Goal: Information Seeking & Learning: Learn about a topic

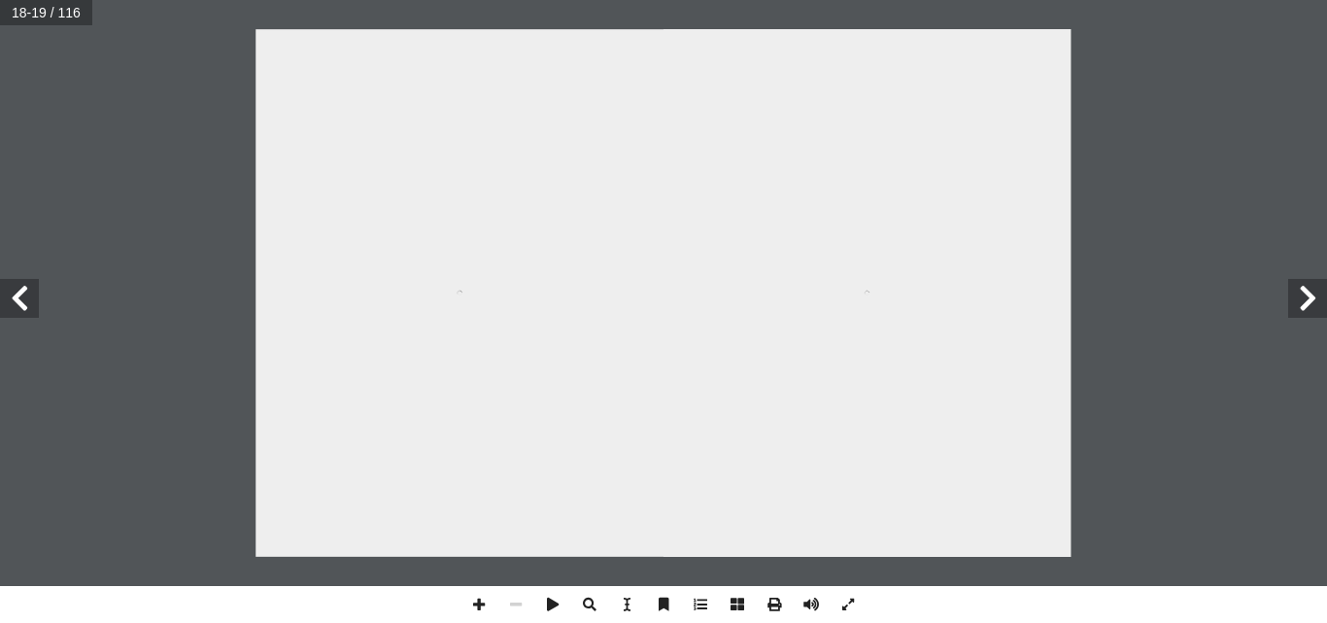
click at [29, 302] on span at bounding box center [19, 298] width 39 height 39
click at [1319, 309] on span at bounding box center [1307, 298] width 39 height 39
click at [485, 600] on span at bounding box center [479, 604] width 37 height 37
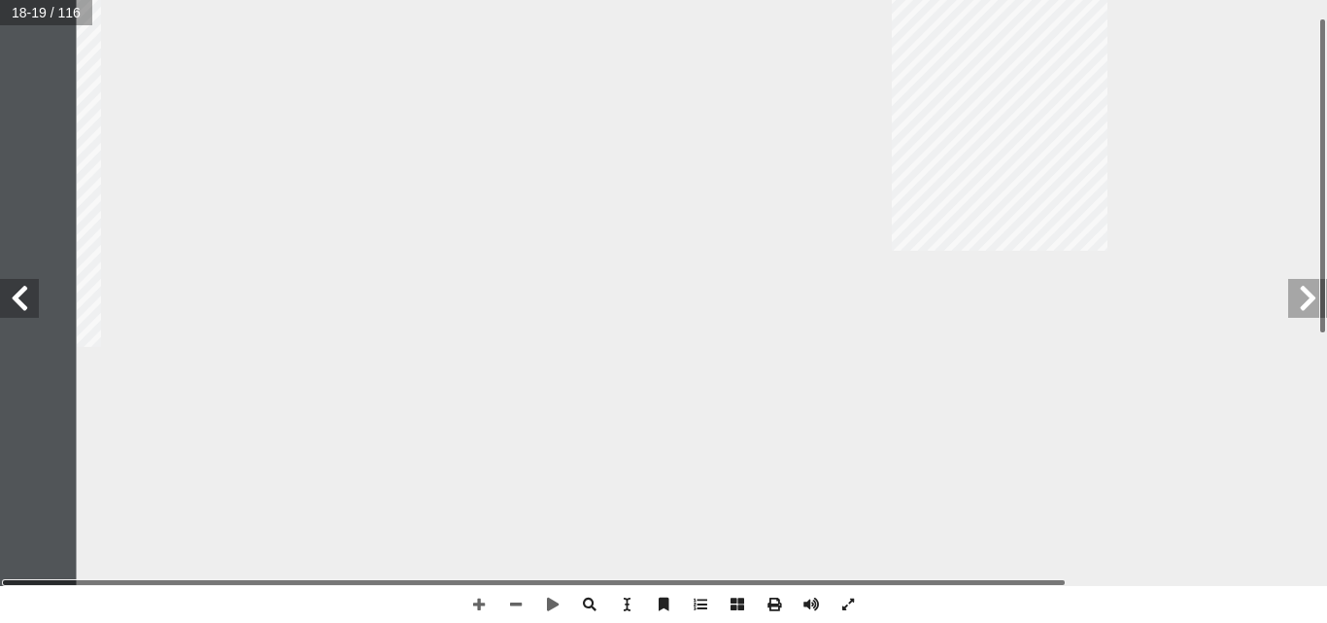
drag, startPoint x: 277, startPoint y: 275, endPoint x: 687, endPoint y: 466, distance: 452.5
click at [687, 466] on div "١٥ ُ ضــع أ ا َّ مكــن)، ثــم أ ا ن ِ إ ا ( ِ ن ْ تســاويتي ُ م ِ ــن ْ لــى مج…" at bounding box center [485, 498] width 816 height 1054
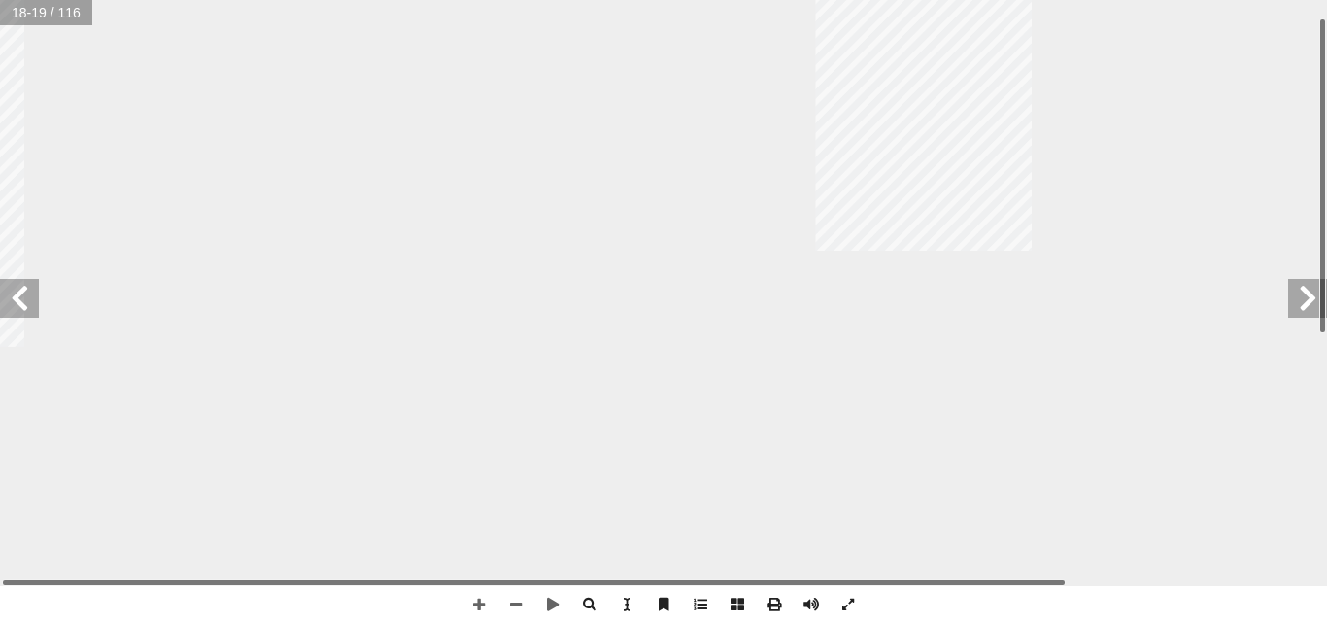
click at [34, 313] on span at bounding box center [19, 298] width 39 height 39
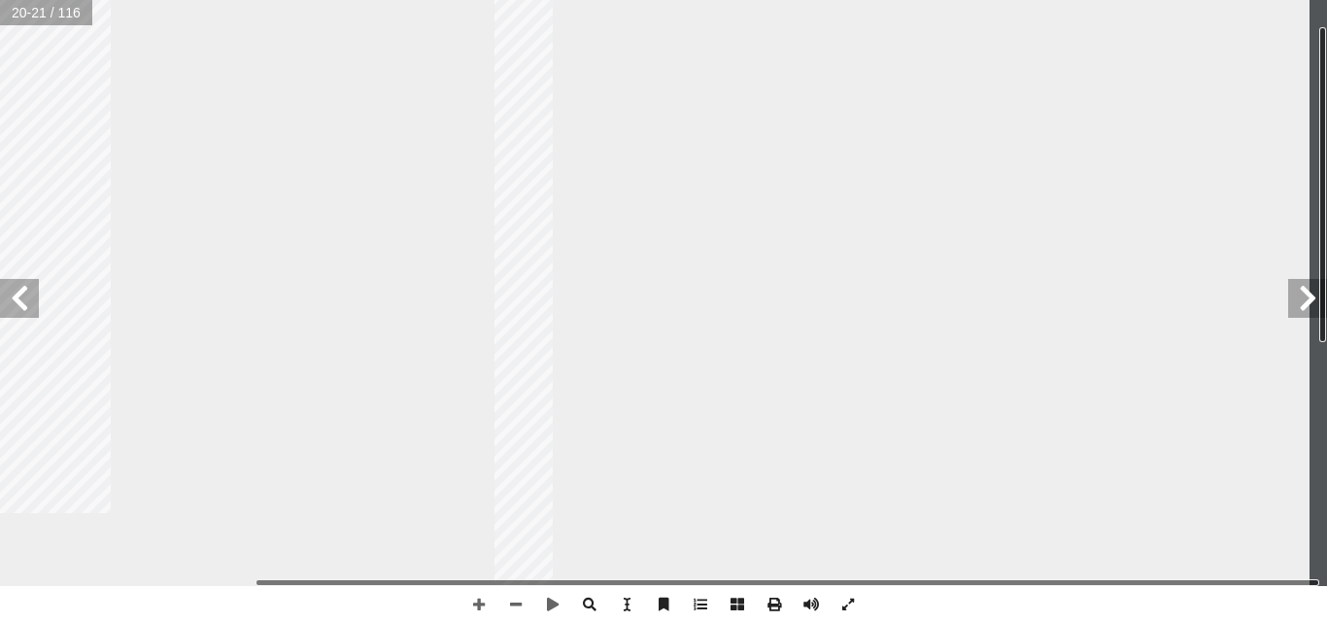
drag, startPoint x: 770, startPoint y: 369, endPoint x: 571, endPoint y: 353, distance: 199.8
click at [571, 353] on div "١٦ : ُ ل ِ م ْ ك أ ا جـ) ٌ عداد أ ا هي ٨ ، ٦ ، ٤ ، 2 ، ٠ : ُ عداد أ � ال ٌ عداد…" at bounding box center [902, 481] width 816 height 1054
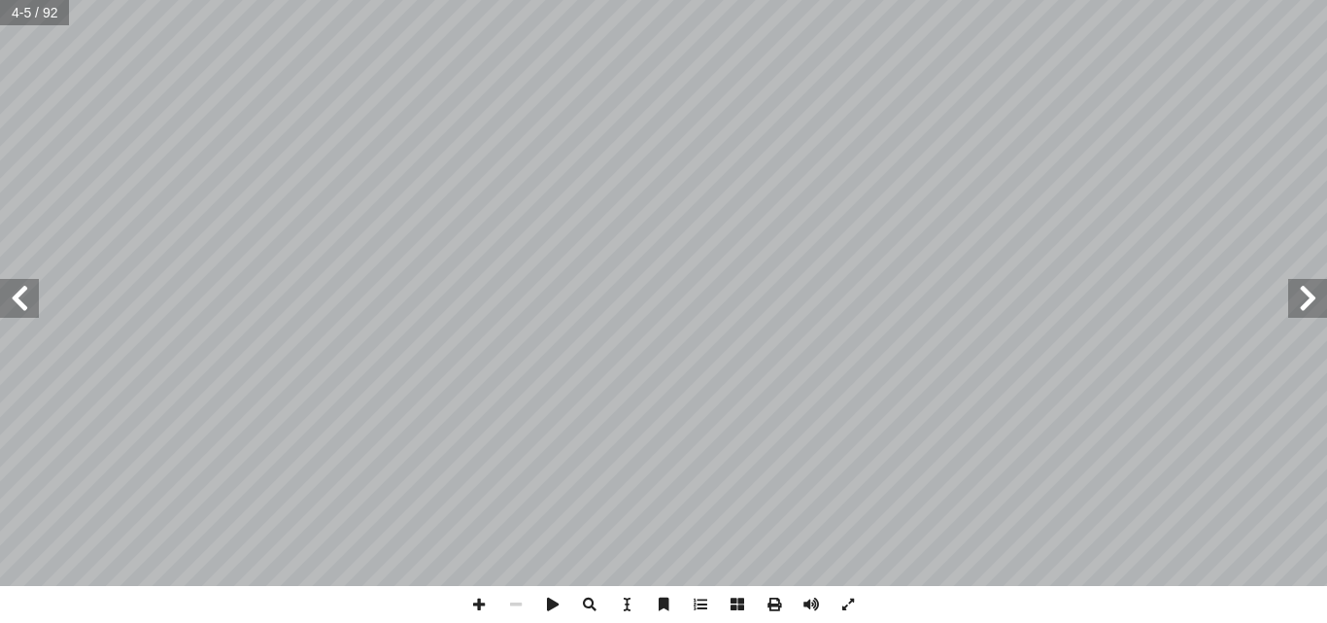
click at [13, 297] on span at bounding box center [19, 298] width 39 height 39
click at [21, 299] on span at bounding box center [19, 298] width 39 height 39
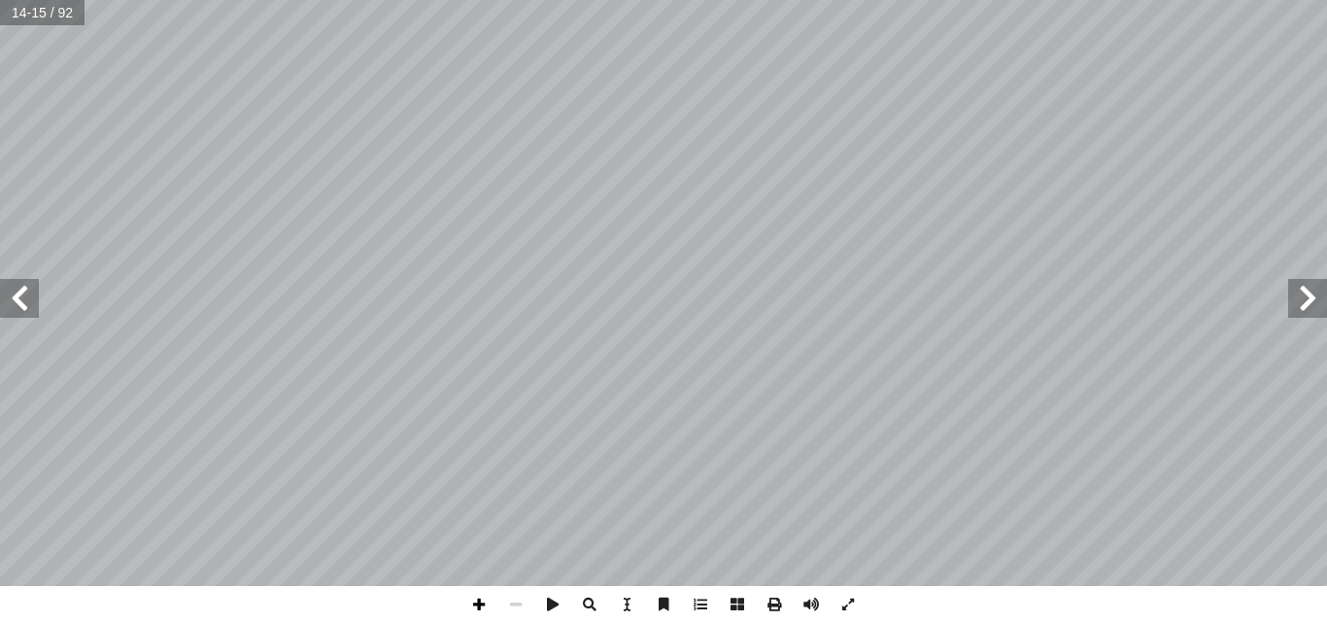
click at [478, 600] on span at bounding box center [479, 604] width 37 height 37
